Goal: Task Accomplishment & Management: Use online tool/utility

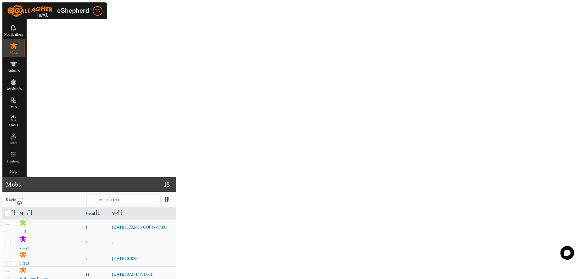
checkbox input "true"
click at [11, 225] on p-checkbox at bounding box center [8, 227] width 6 height 5
checkbox input "true"
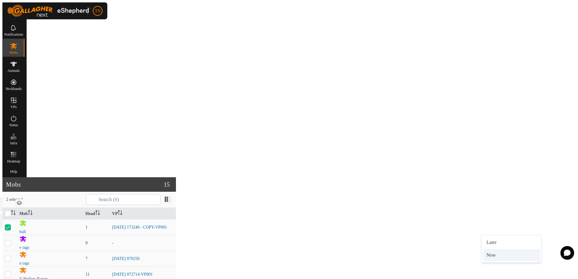
click at [496, 257] on link "Now" at bounding box center [511, 255] width 57 height 12
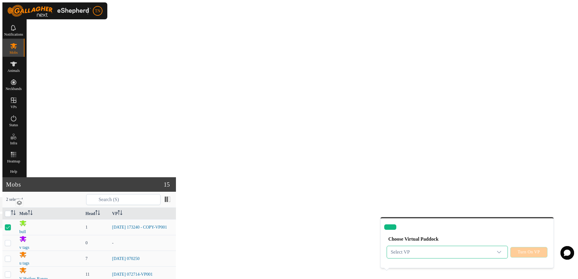
click at [487, 246] on span "Select VP" at bounding box center [440, 252] width 106 height 12
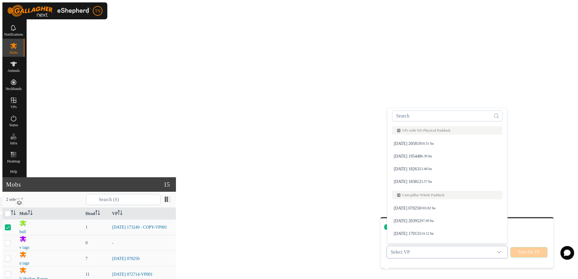
click at [426, 203] on li "[DATE] 070250 103.82 ha" at bounding box center [447, 208] width 118 height 12
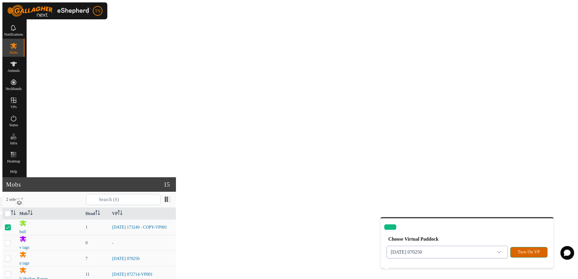
click at [526, 250] on span "Turn On VP" at bounding box center [529, 252] width 22 height 5
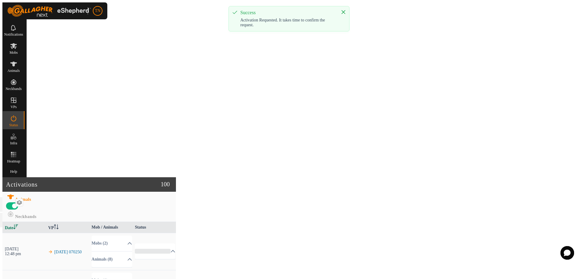
scroll to position [30, 0]
